Goal: Transaction & Acquisition: Purchase product/service

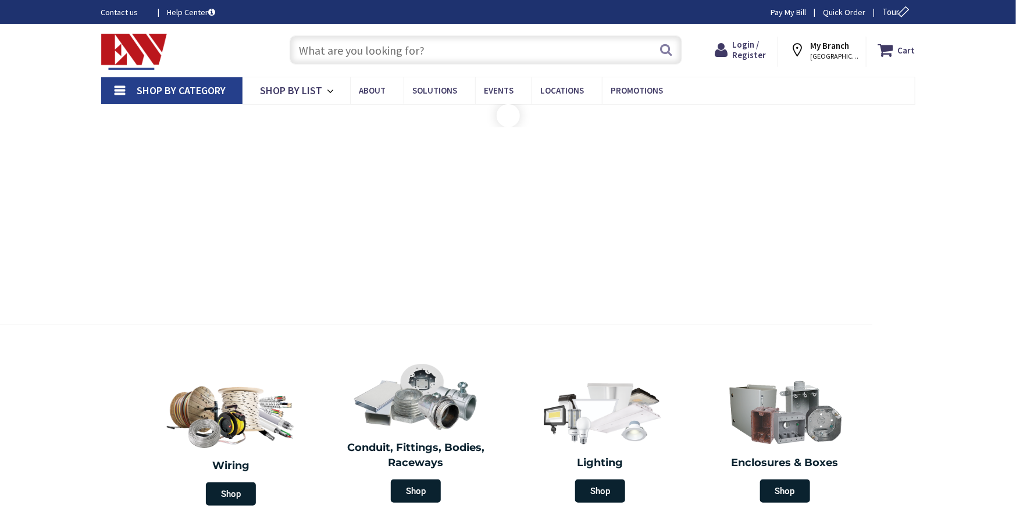
click at [434, 44] on input "text" at bounding box center [486, 49] width 393 height 29
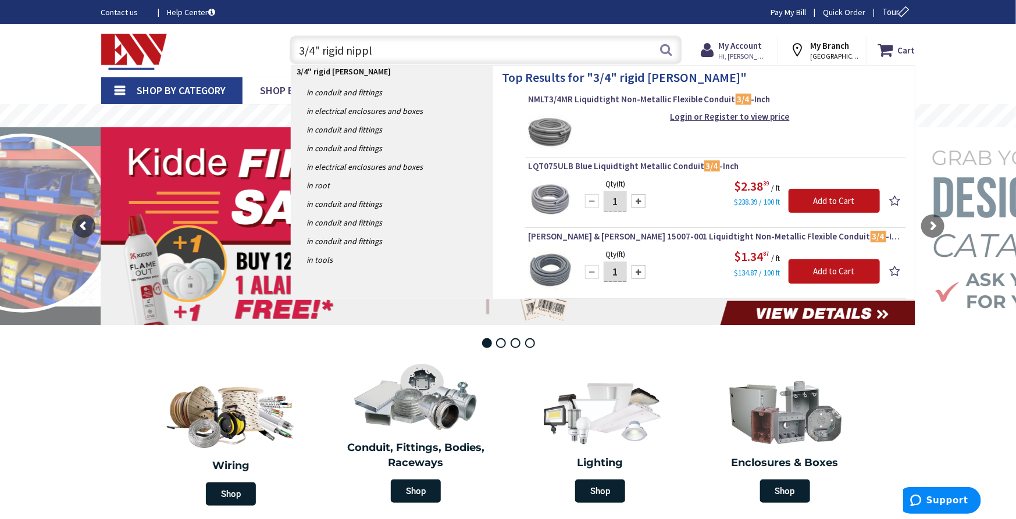
type input "3/4" rigid nipple"
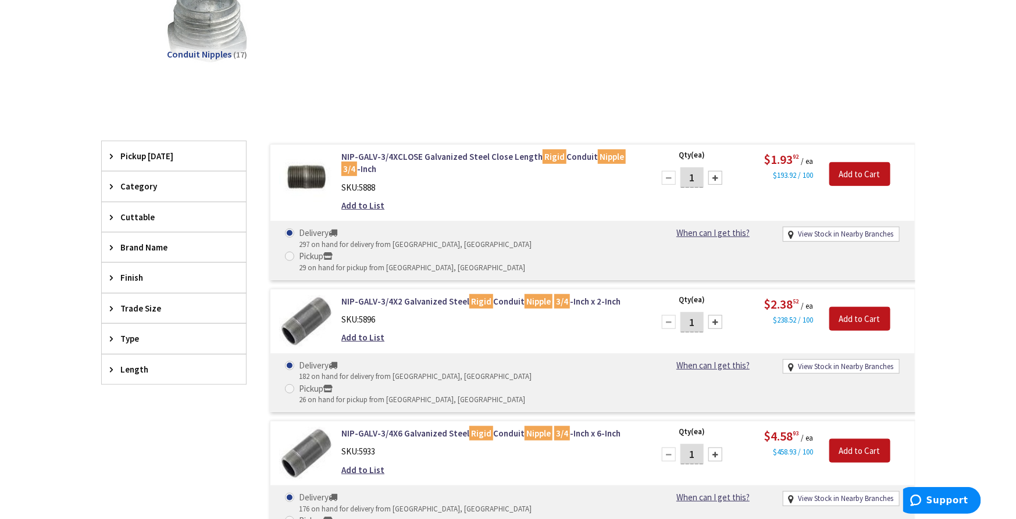
scroll to position [258, 0]
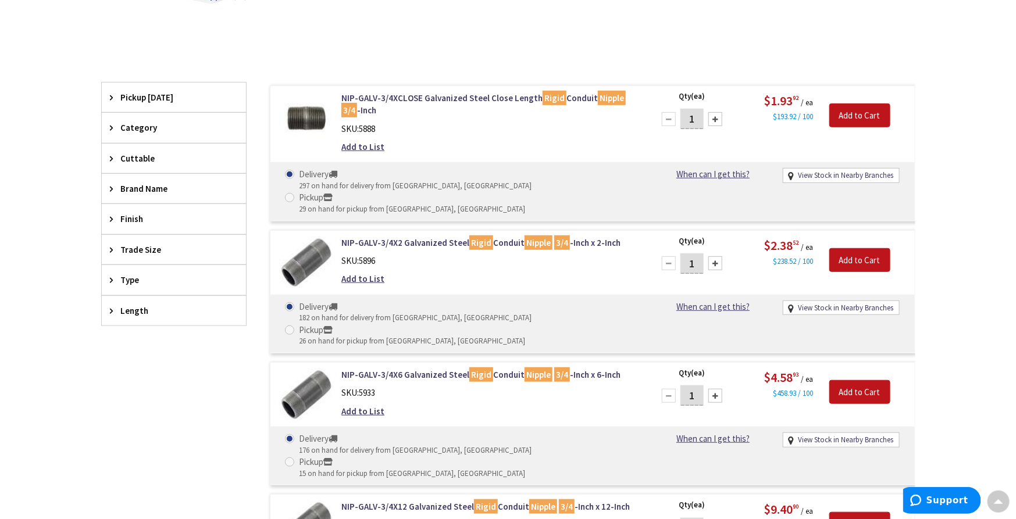
click at [145, 312] on span "Length" at bounding box center [168, 311] width 95 height 12
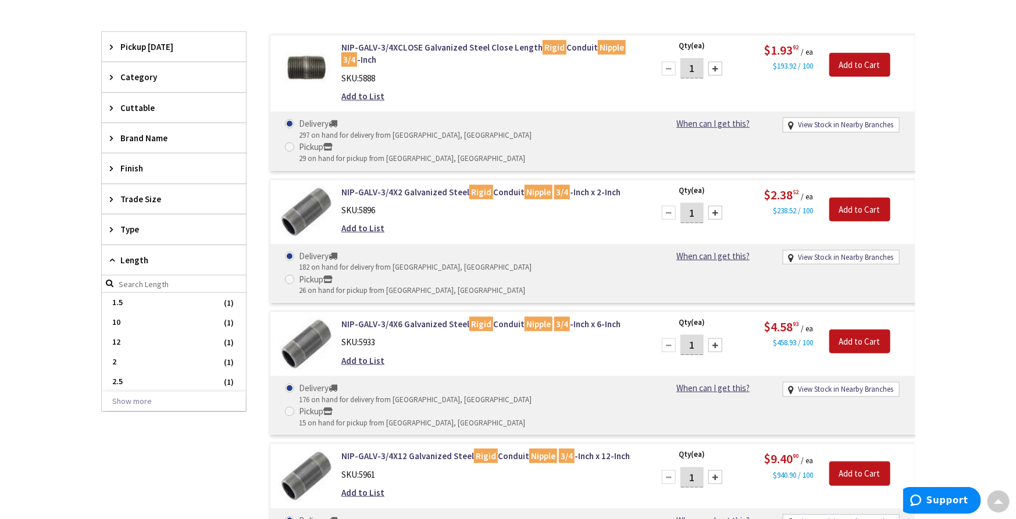
scroll to position [387, 0]
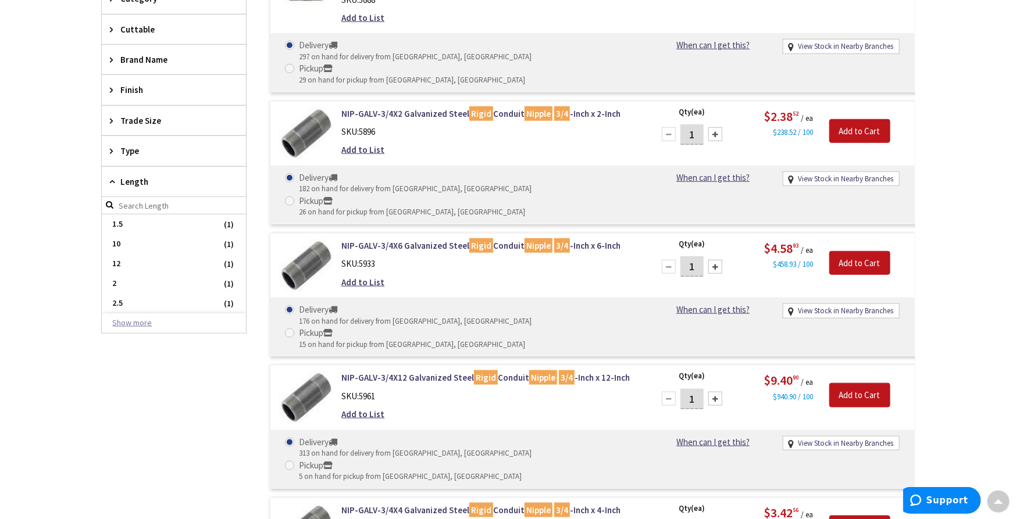
click at [140, 322] on button "Show more" at bounding box center [174, 323] width 144 height 20
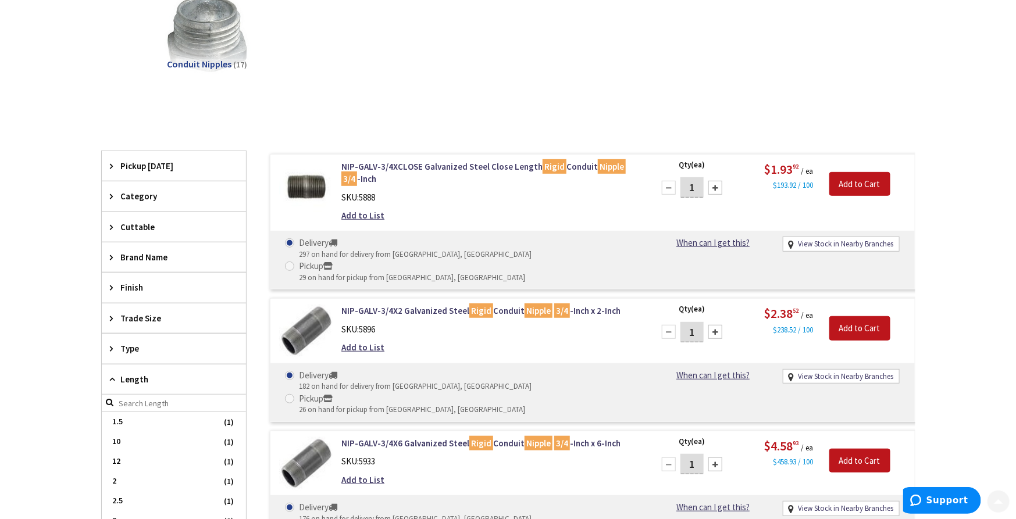
scroll to position [194, 0]
